Goal: Book appointment/travel/reservation

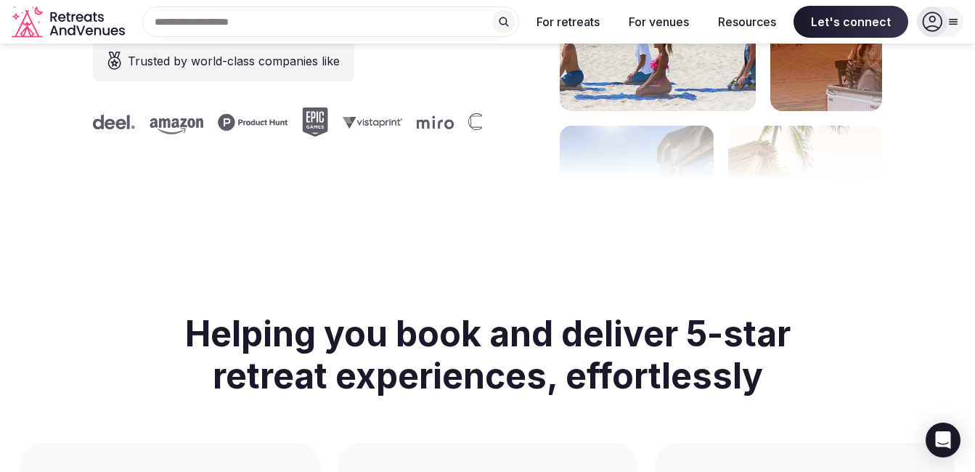
scroll to position [290, 0]
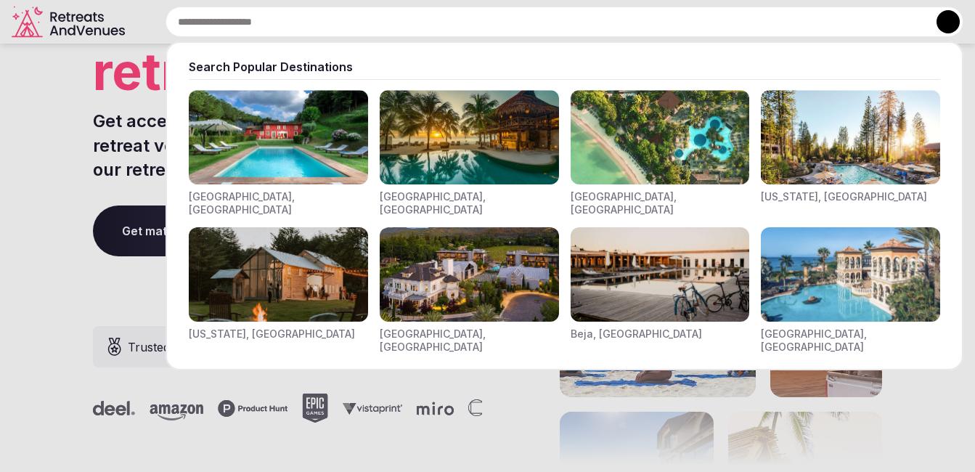
click at [288, 28] on div "Search Popular Destinations [GEOGRAPHIC_DATA], [GEOGRAPHIC_DATA] [GEOGRAPHIC_DA…" at bounding box center [547, 22] width 833 height 30
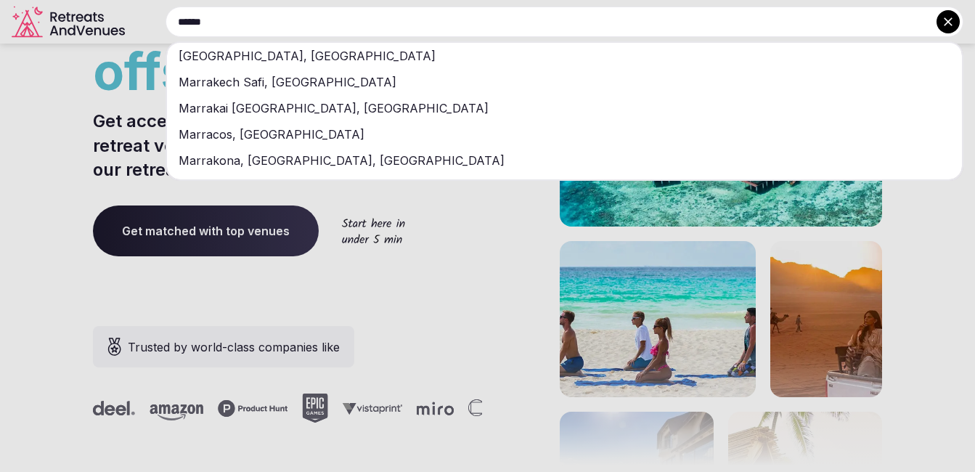
type input "******"
click at [290, 57] on div "[GEOGRAPHIC_DATA], [GEOGRAPHIC_DATA]" at bounding box center [564, 56] width 795 height 26
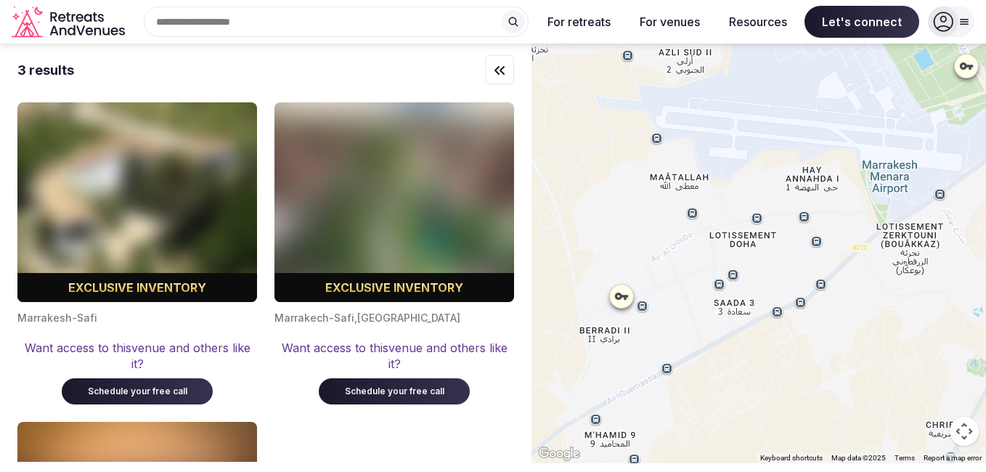
click at [625, 295] on icon at bounding box center [621, 296] width 13 height 7
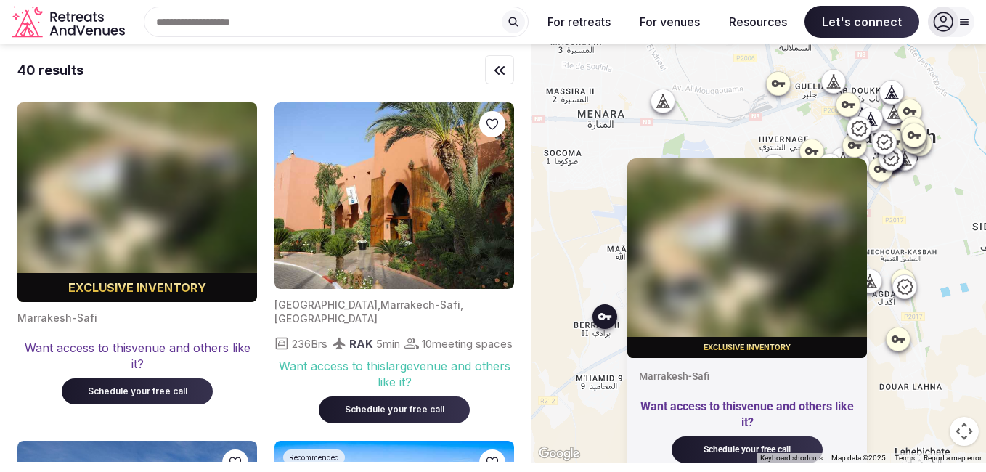
click at [579, 253] on div "Exclusive inventory Marrakesh-Safi Want access to this venue and others like it…" at bounding box center [759, 254] width 455 height 420
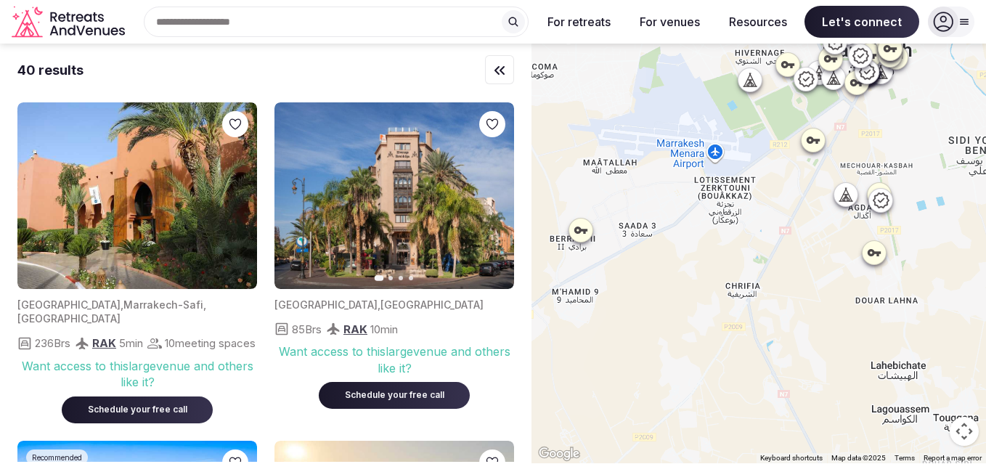
drag, startPoint x: 835, startPoint y: 386, endPoint x: 803, endPoint y: 302, distance: 89.4
click at [820, 310] on div at bounding box center [759, 254] width 455 height 420
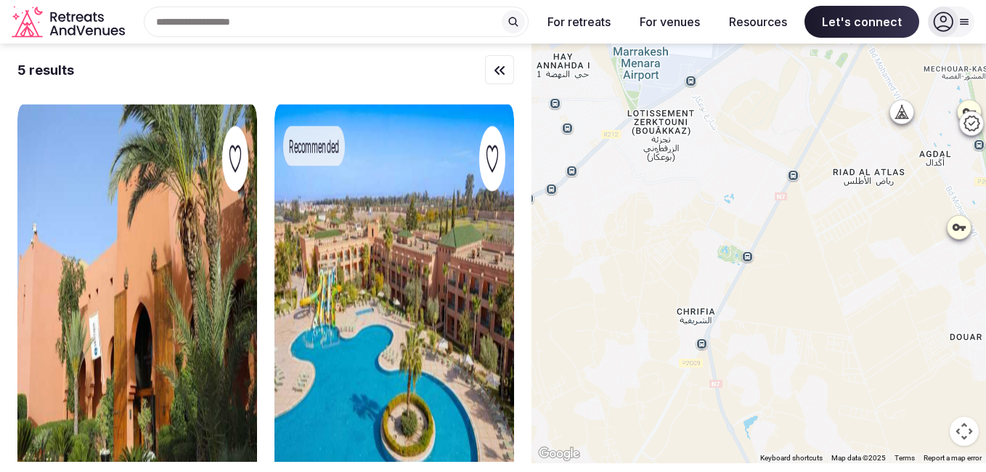
drag, startPoint x: 854, startPoint y: 95, endPoint x: 787, endPoint y: 294, distance: 209.9
click at [787, 293] on div at bounding box center [759, 254] width 455 height 420
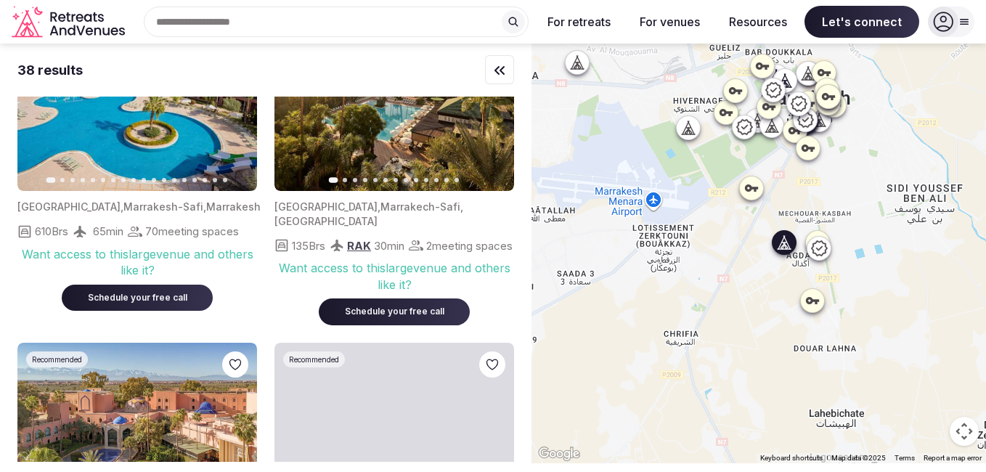
scroll to position [726, 0]
